Goal: Consume media (video, audio): Consume media (video, audio)

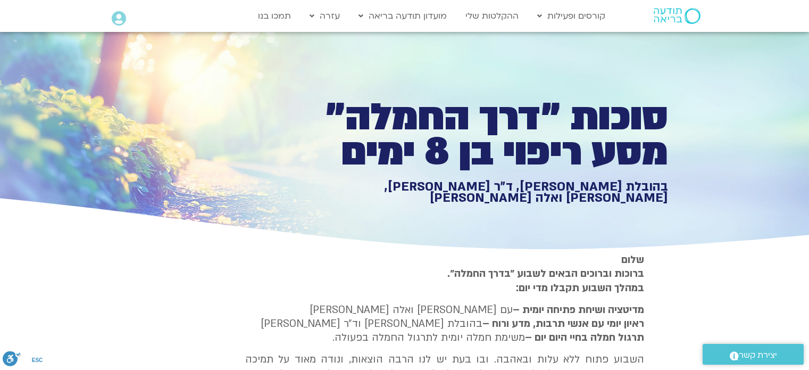
type input "1139.36"
type input "1377.76"
type input "3320.68"
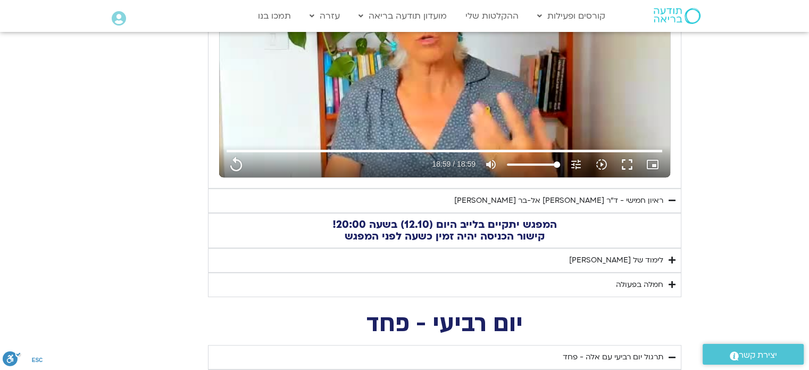
type input "1139.36"
type input "1377.76"
type input "3320.68"
type input "1139.36"
type input "1377.76"
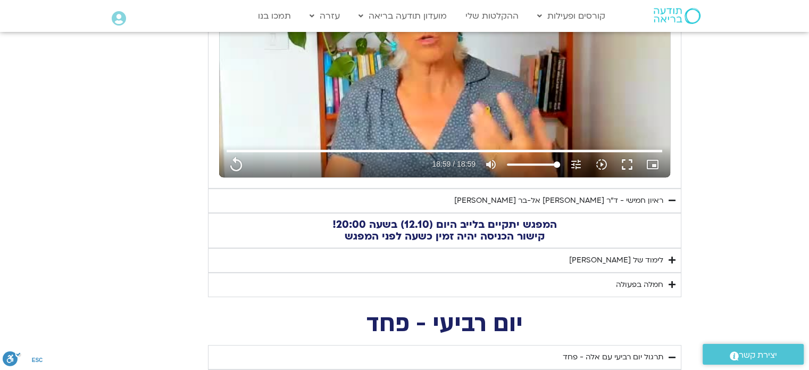
type input "3320.68"
type input "1139.36"
type input "1377.76"
type input "3320.68"
type input "1139.36"
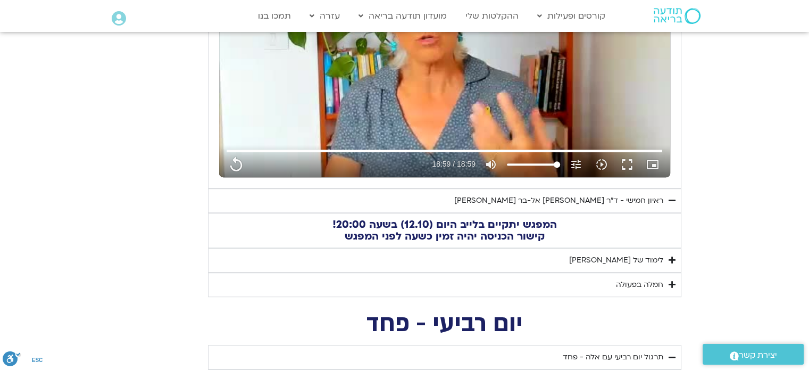
type input "1377.76"
type input "3320.68"
type input "1139.36"
type input "1377.76"
type input "3320.68"
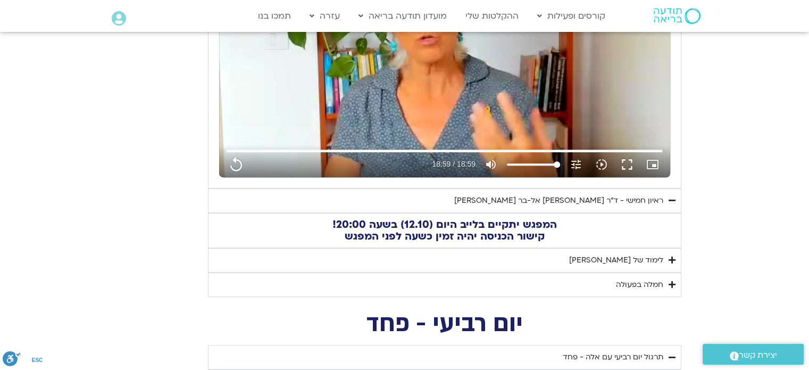
type input "1139.36"
type input "1377.76"
type input "3320.68"
type input "1139.36"
type input "1377.76"
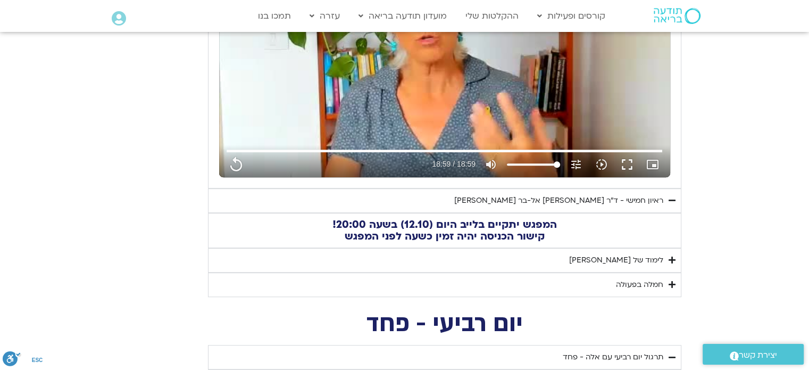
type input "3320.68"
type input "1139.36"
type input "1377.76"
type input "3320.68"
type input "1139.36"
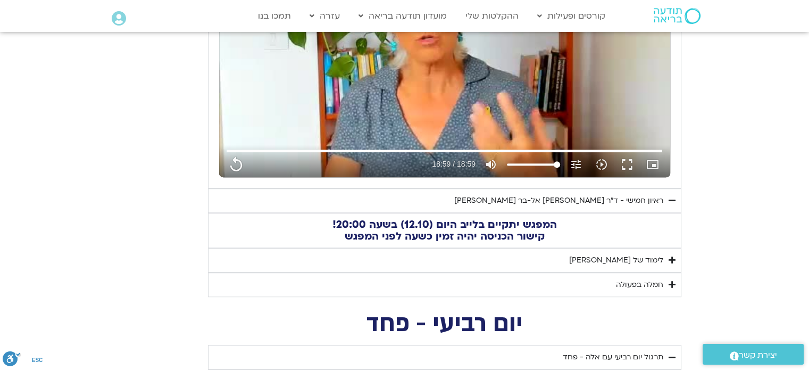
type input "1377.76"
type input "3320.68"
type input "1139.36"
type input "1377.76"
type input "3320.68"
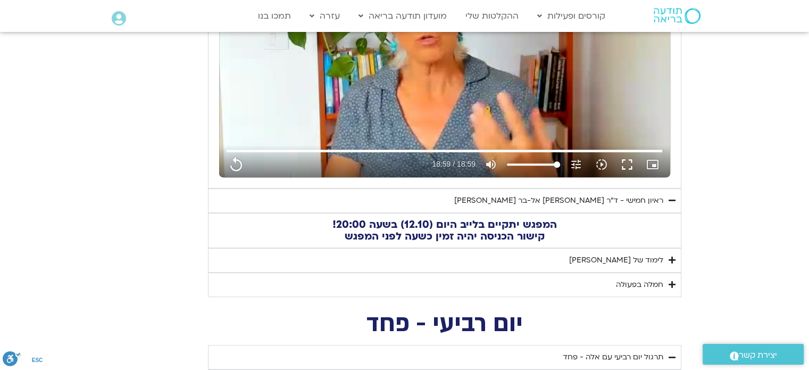
type input "1139.36"
type input "1377.76"
type input "3320.68"
type input "1139.36"
type input "1377.76"
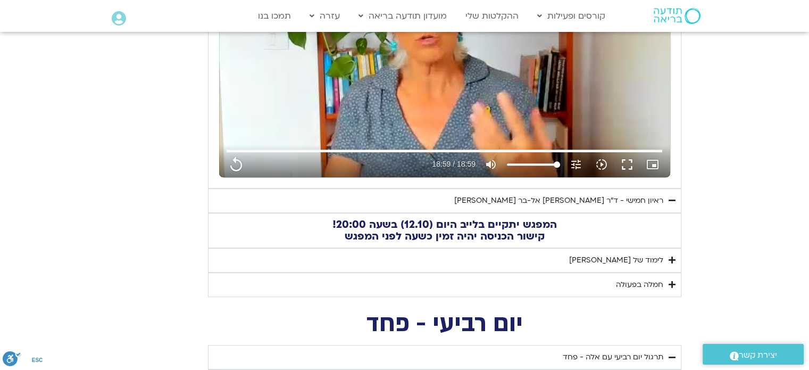
type input "3320.68"
type input "1139.36"
type input "1377.76"
type input "3320.68"
type input "1139.36"
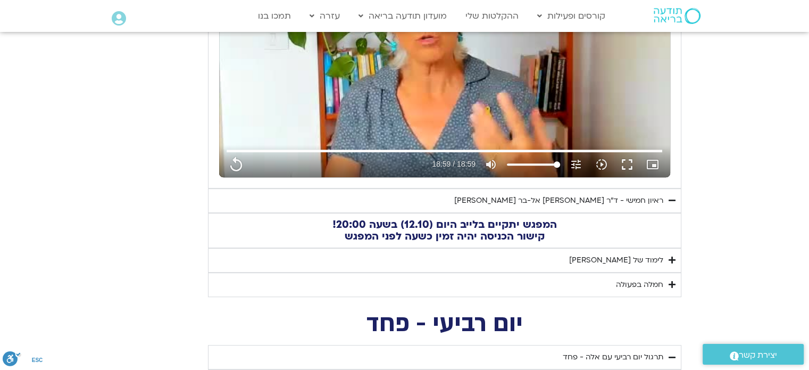
type input "1377.76"
type input "3320.68"
type input "1139.36"
type input "1377.76"
type input "3320.68"
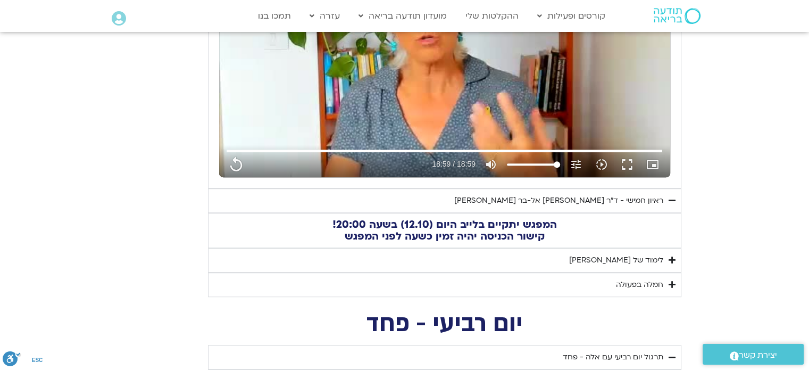
type input "1139.36"
type input "1377.76"
type input "3320.68"
type input "1139.36"
type input "1377.76"
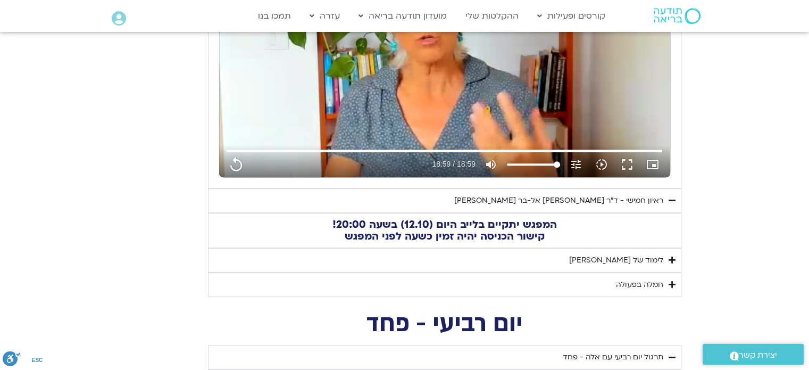
type input "3320.68"
type input "1139.36"
type input "1377.76"
type input "3320.68"
type input "1139.36"
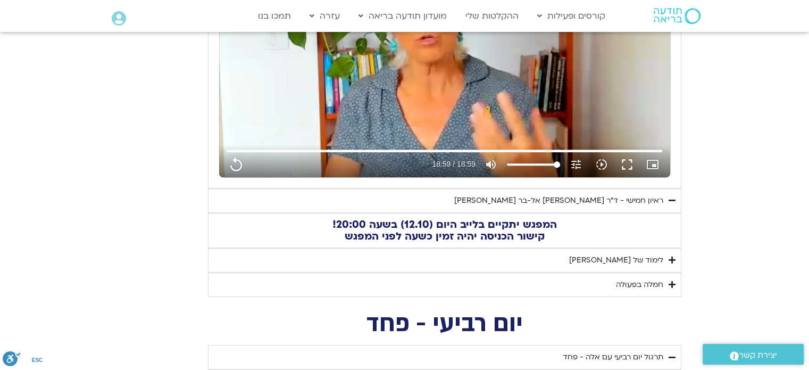
type input "1377.76"
type input "3320.68"
type input "1139.36"
type input "1377.76"
type input "3320.68"
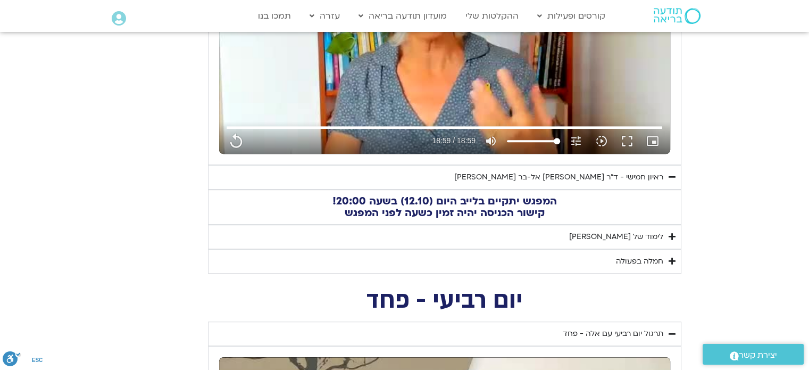
type input "1139.36"
type input "1377.76"
type input "3320.68"
type input "1139.36"
type input "1377.76"
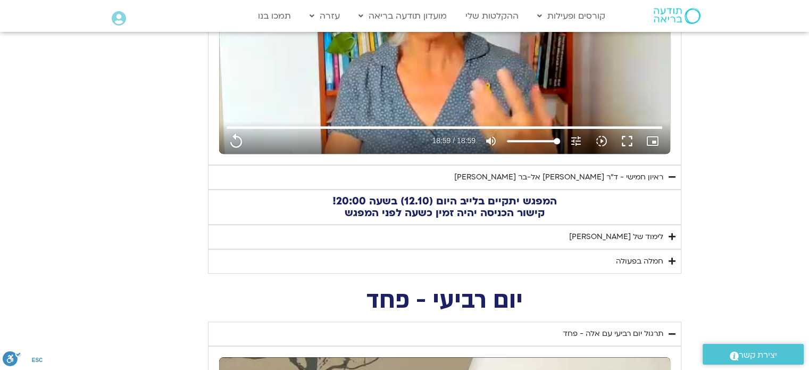
type input "3320.68"
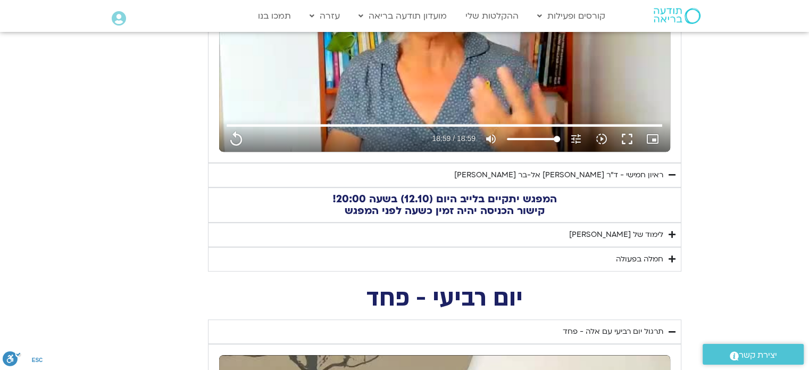
type input "1139.36"
type input "1377.76"
type input "3320.68"
type input "1139.36"
type input "1377.76"
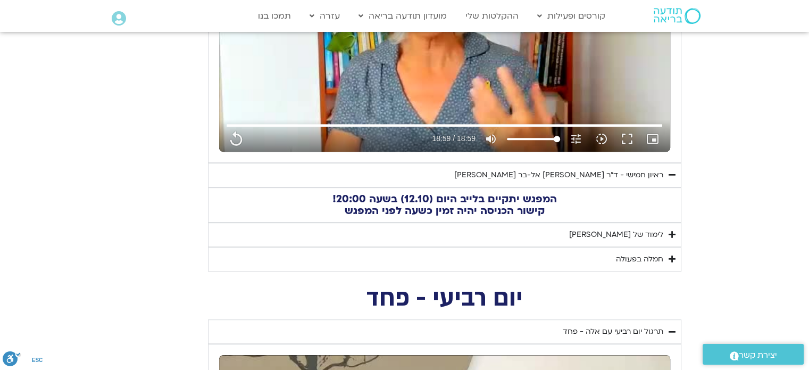
type input "3320.68"
type input "1139.36"
type input "1377.76"
type input "3320.68"
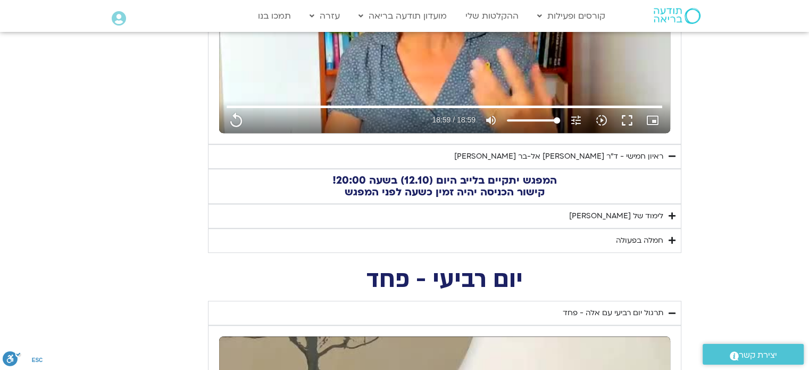
type input "1139.36"
type input "1377.76"
type input "3320.68"
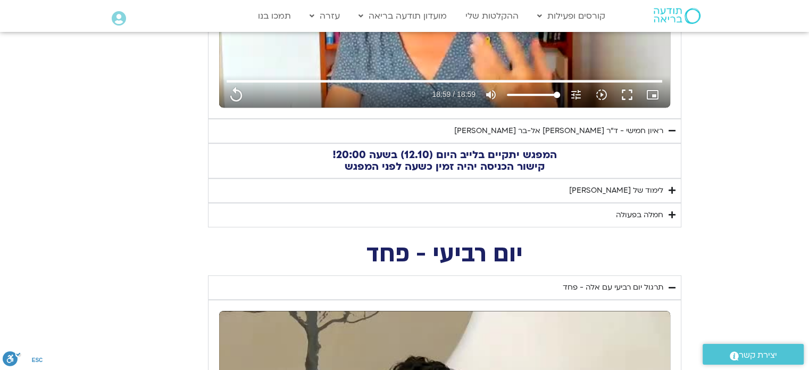
type input "1139.36"
type input "1377.76"
type input "3320.68"
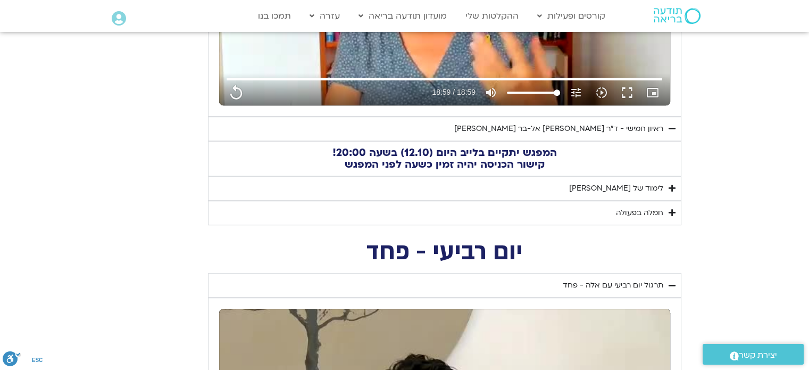
type input "1139.36"
type input "1377.76"
type input "3320.68"
type input "1139.36"
type input "1377.76"
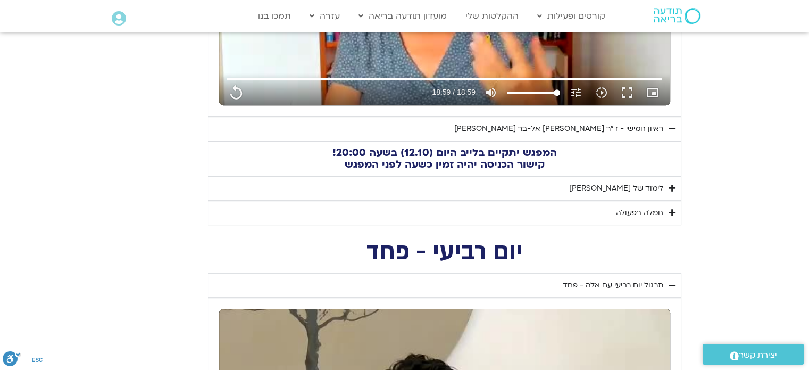
type input "3320.68"
type input "1139.36"
type input "1377.76"
type input "3320.68"
type input "1139.36"
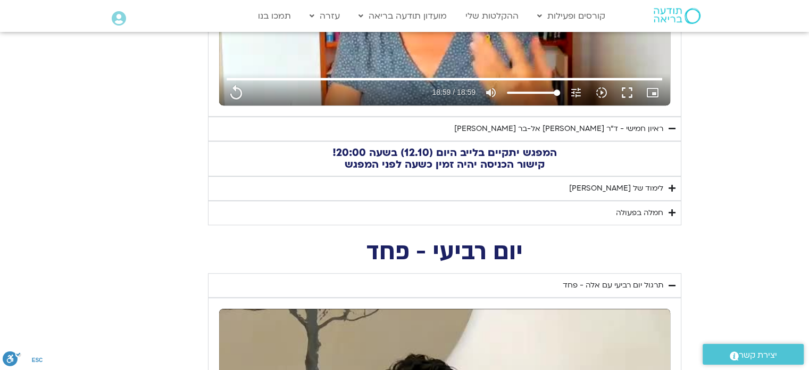
type input "1377.76"
type input "3320.68"
type input "1139.36"
type input "1377.76"
type input "3320.68"
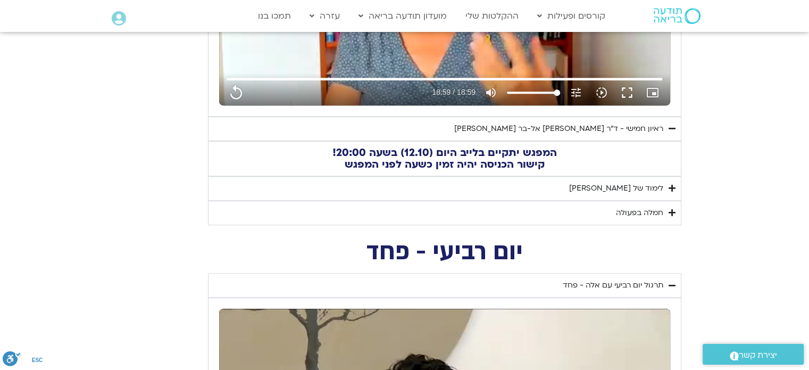
type input "1139.36"
type input "1377.76"
type input "3320.68"
type input "1139.36"
type input "1377.76"
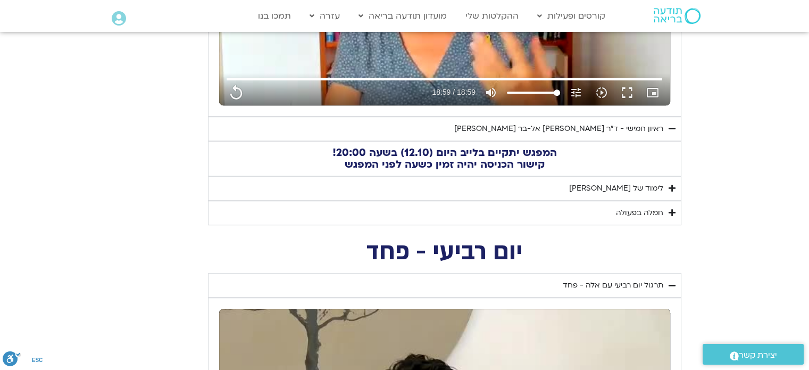
type input "3320.68"
type input "1139.36"
type input "1377.76"
type input "3320.68"
type input "1139.36"
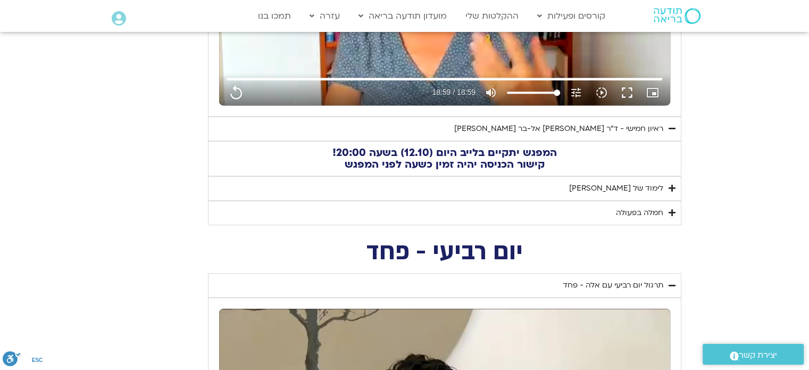
type input "1377.76"
type input "3320.68"
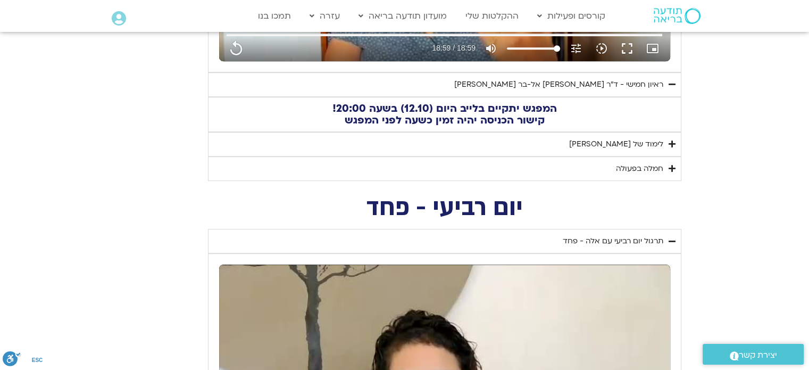
type input "1139.36"
type input "1377.76"
type input "3320.68"
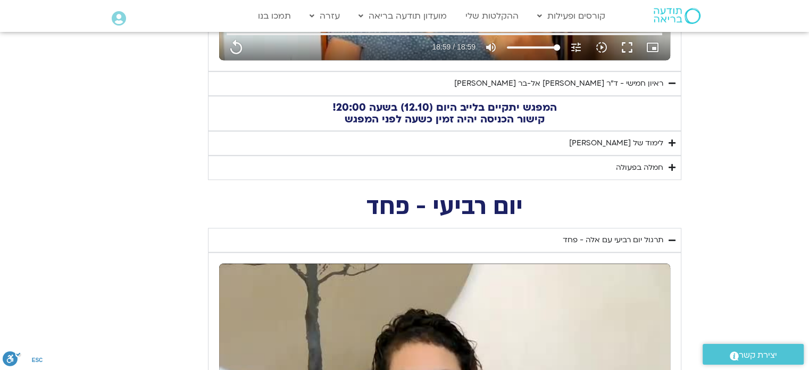
type input "1139.36"
type input "1377.76"
type input "3320.68"
type input "1139.36"
type input "1377.76"
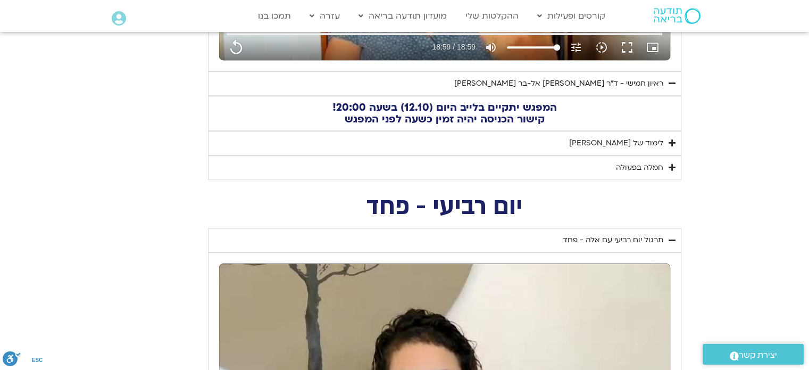
type input "3320.68"
type input "1139.36"
type input "1377.76"
type input "3320.68"
type input "1139.36"
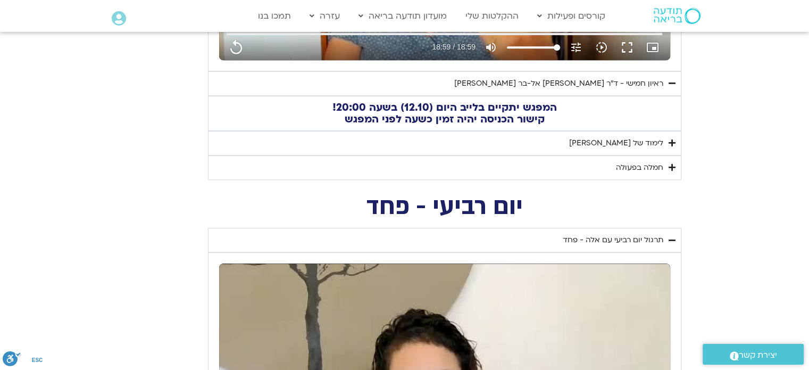
type input "1377.76"
type input "3320.68"
type input "1139.36"
type input "1377.76"
type input "3320.68"
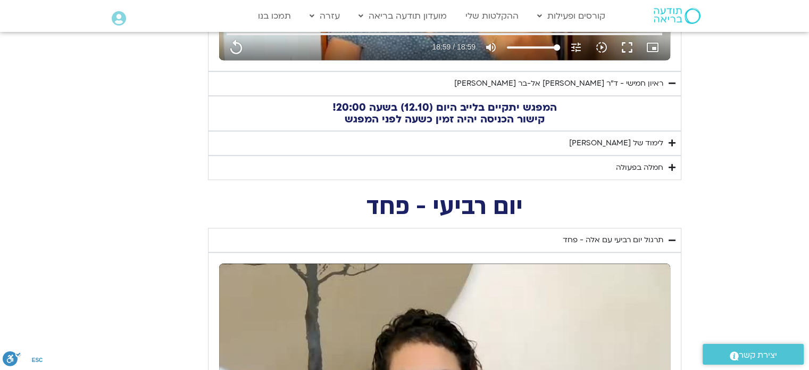
type input "1139.36"
type input "1377.76"
type input "3320.68"
type input "1139.36"
type input "1377.76"
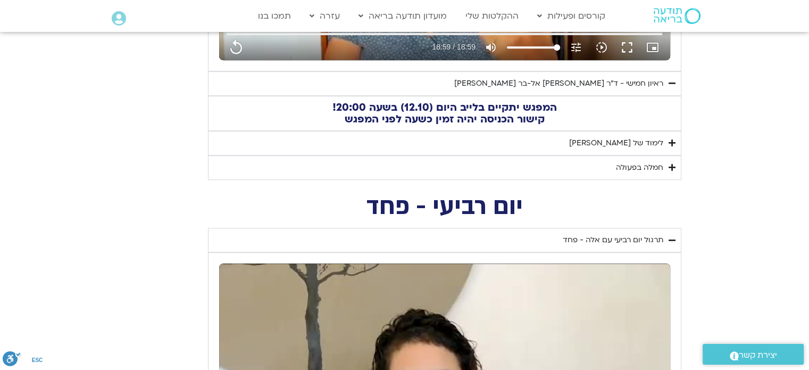
type input "3320.68"
type input "1139.36"
type input "1377.76"
type input "3320.68"
type input "1139.36"
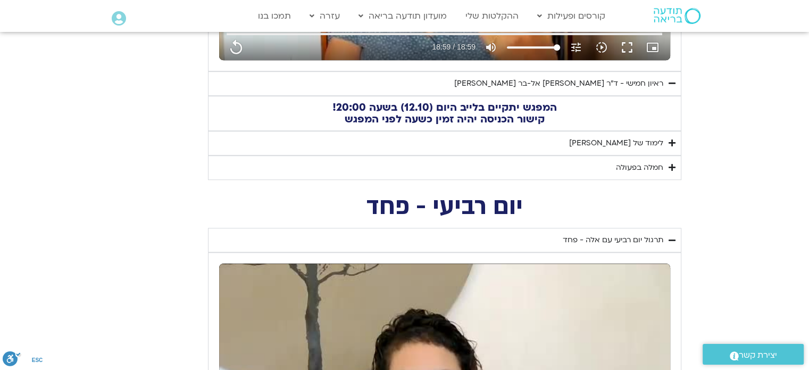
type input "1377.76"
type input "3320.68"
type input "1139.36"
type input "1377.76"
type input "3320.68"
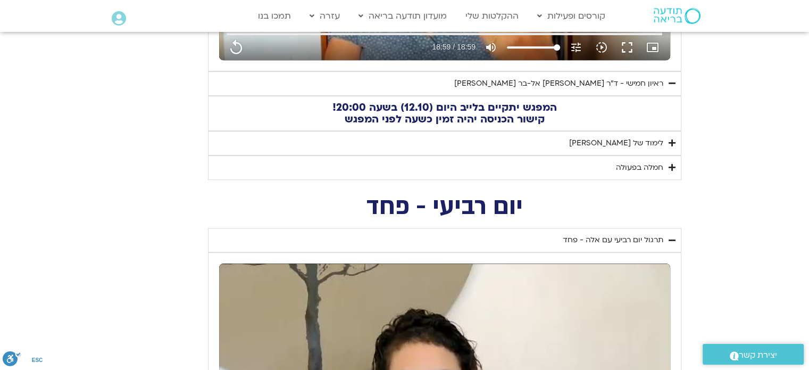
type input "1139.36"
type input "1377.76"
type input "3320.68"
type input "1139.36"
type input "1377.76"
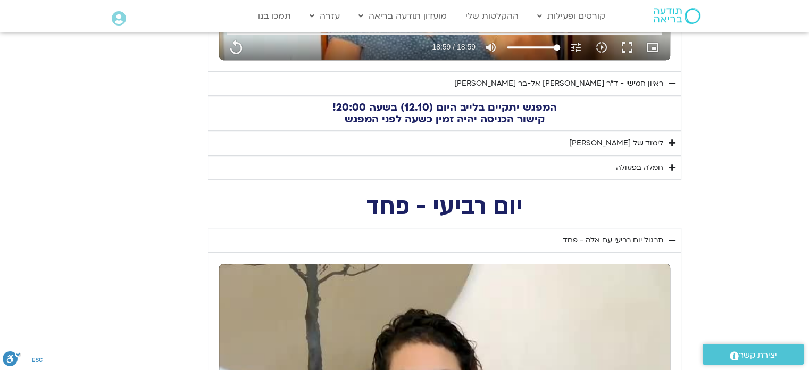
type input "3320.68"
type input "1139.36"
type input "1377.76"
type input "3320.68"
type input "1139.36"
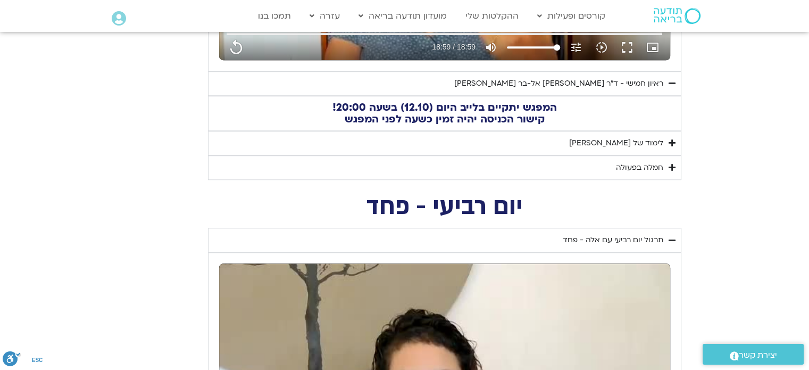
type input "1377.76"
type input "3320.68"
click at [641, 140] on div "לימוד של [PERSON_NAME]" at bounding box center [616, 143] width 94 height 13
type input "1139.36"
type input "1377.76"
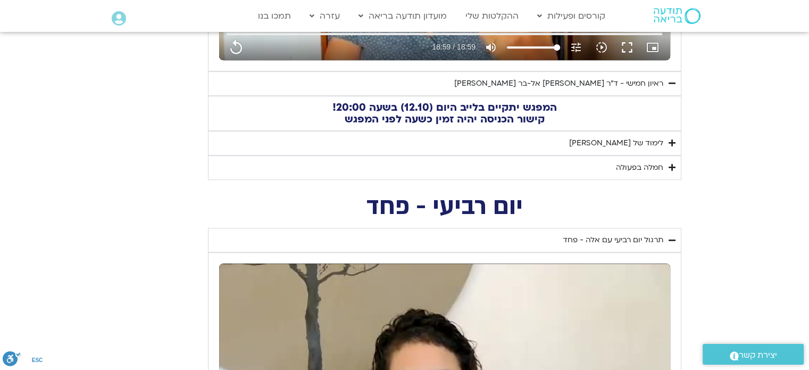
type input "3320.68"
type input "1139.36"
type input "1377.76"
type input "3320.68"
type input "1139.36"
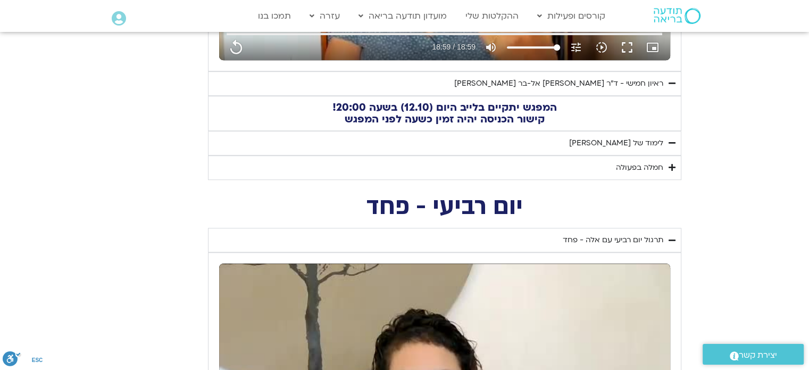
type input "1377.76"
type input "3320.68"
type input "1139.36"
type input "1377.76"
type input "3320.68"
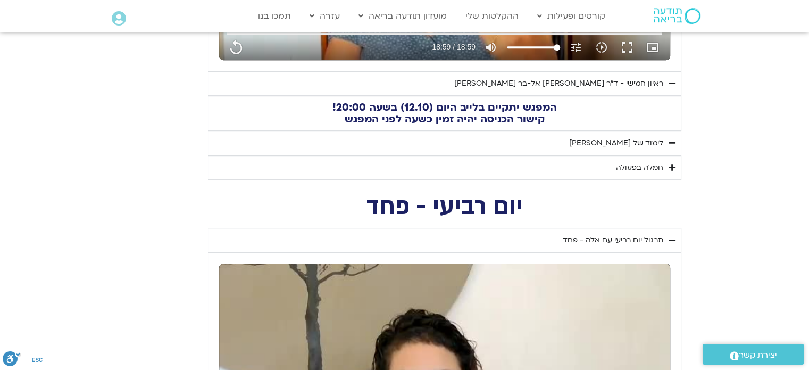
type input "1139.36"
type input "1377.76"
type input "3320.68"
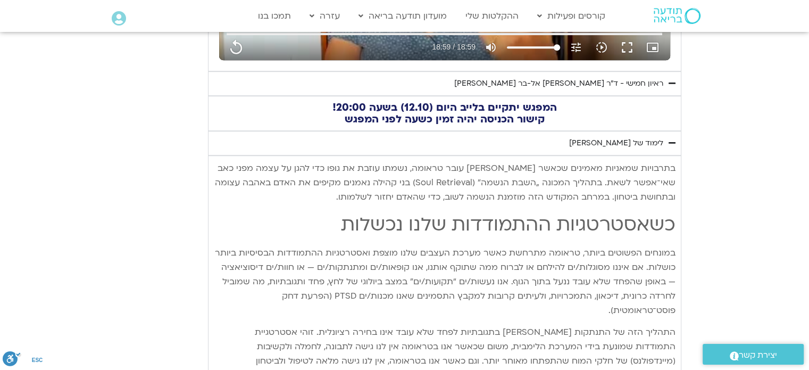
type input "1139.36"
type input "1377.76"
type input "3320.68"
type input "1139.36"
type input "1377.76"
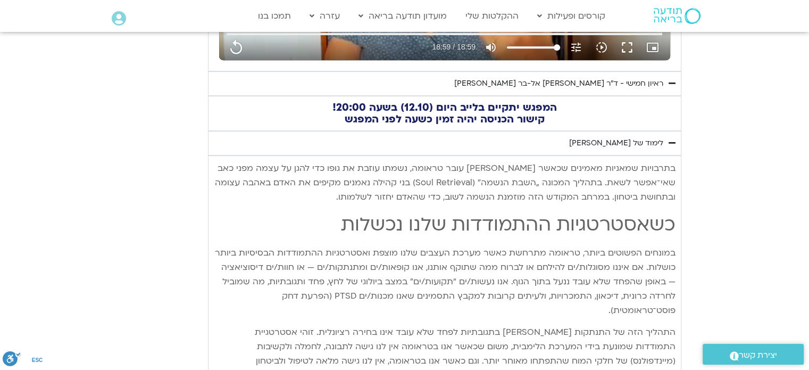
type input "3320.68"
type input "1139.36"
type input "1377.76"
type input "3320.68"
type input "1139.36"
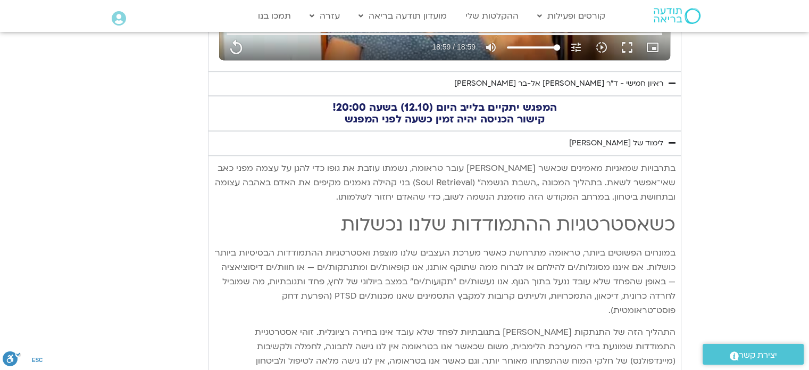
type input "1377.76"
type input "3320.68"
type input "1139.36"
type input "1377.76"
type input "3320.68"
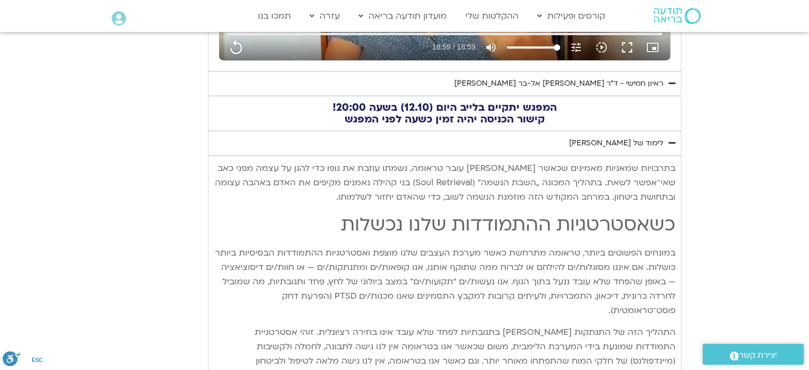
type input "1139.36"
type input "1377.76"
type input "3320.68"
type input "1139.36"
type input "1377.76"
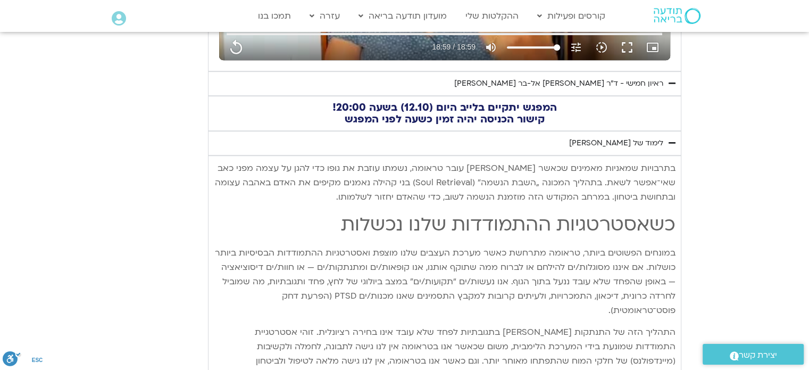
type input "3320.68"
type input "1139.36"
type input "1377.76"
type input "3320.68"
type input "1139.36"
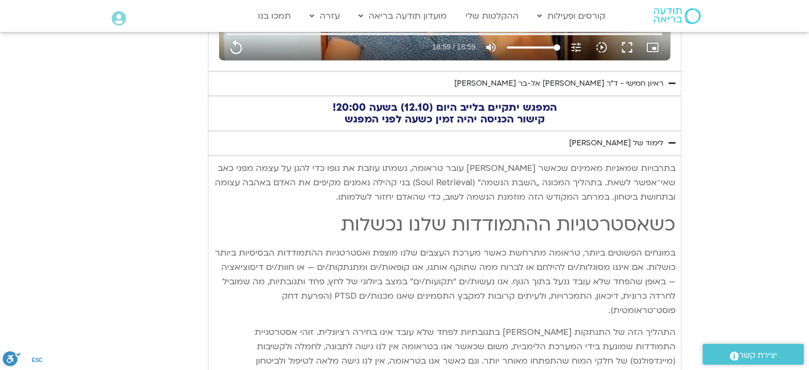
type input "1377.76"
type input "3320.68"
type input "1139.36"
type input "1377.76"
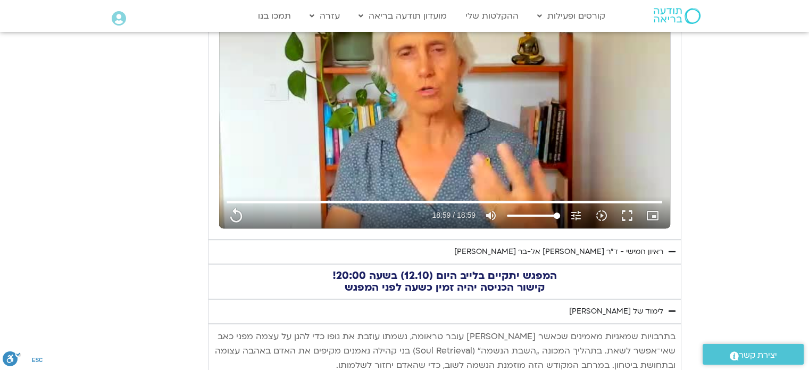
scroll to position [539, 0]
